Goal: Task Accomplishment & Management: Use online tool/utility

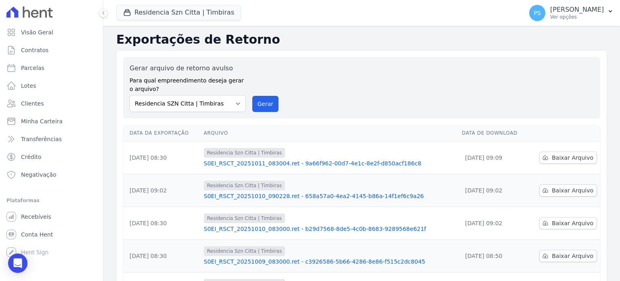
scroll to position [40, 0]
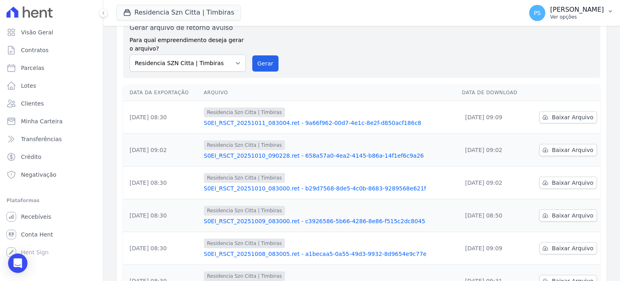
click at [605, 11] on button "PS [PERSON_NAME] Ver opções" at bounding box center [571, 13] width 97 height 23
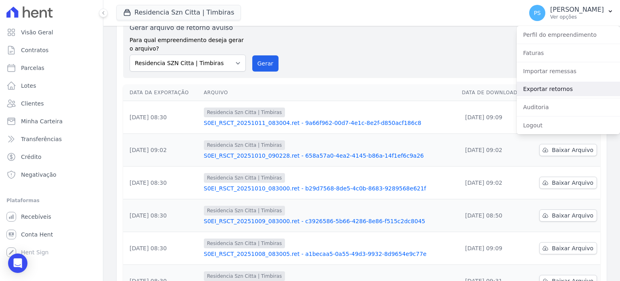
click at [548, 88] on link "Exportar retornos" at bounding box center [568, 89] width 103 height 15
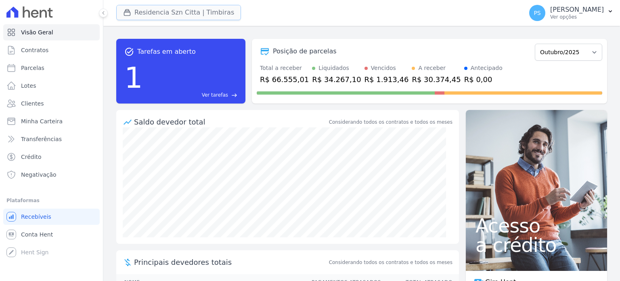
click at [188, 12] on button "Residencia Szn Citta | Timbiras" at bounding box center [178, 12] width 125 height 15
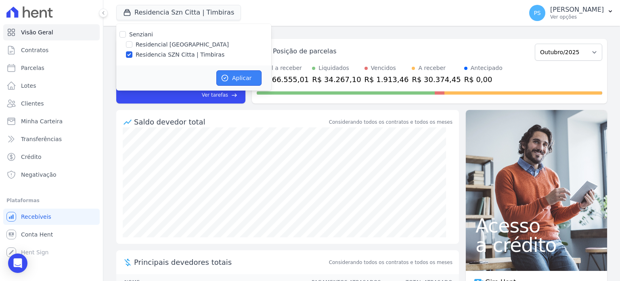
click at [242, 74] on button "Aplicar" at bounding box center [238, 77] width 45 height 15
click at [608, 8] on icon "button" at bounding box center [610, 11] width 6 height 6
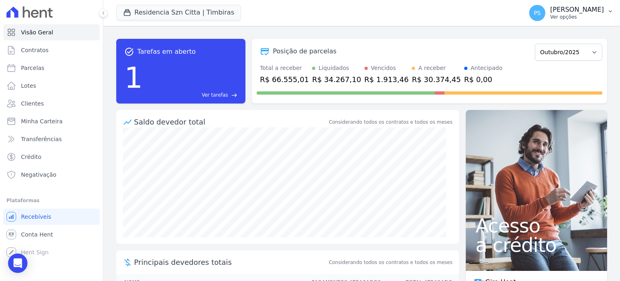
click at [601, 7] on p "[PERSON_NAME]" at bounding box center [577, 10] width 54 height 8
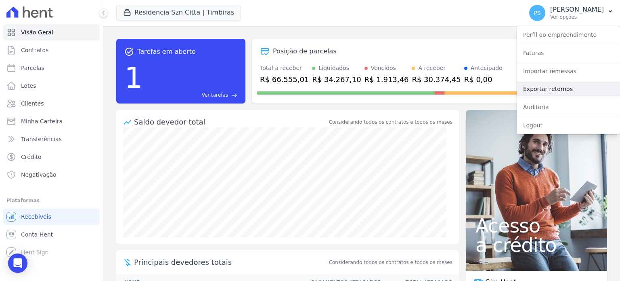
click at [551, 88] on link "Exportar retornos" at bounding box center [568, 89] width 103 height 15
